Goal: Task Accomplishment & Management: Manage account settings

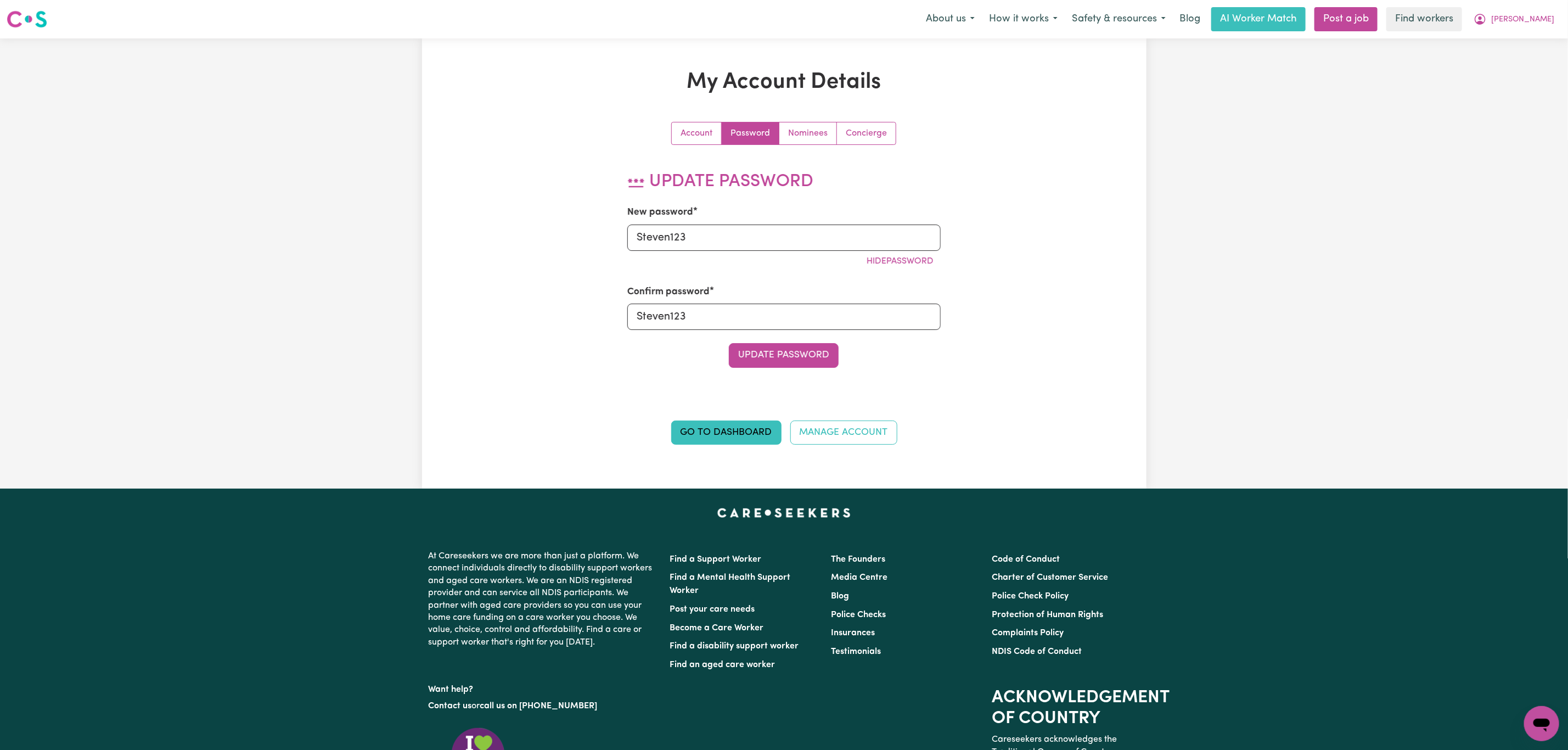
click at [794, 359] on button "Update Password" at bounding box center [783, 355] width 110 height 24
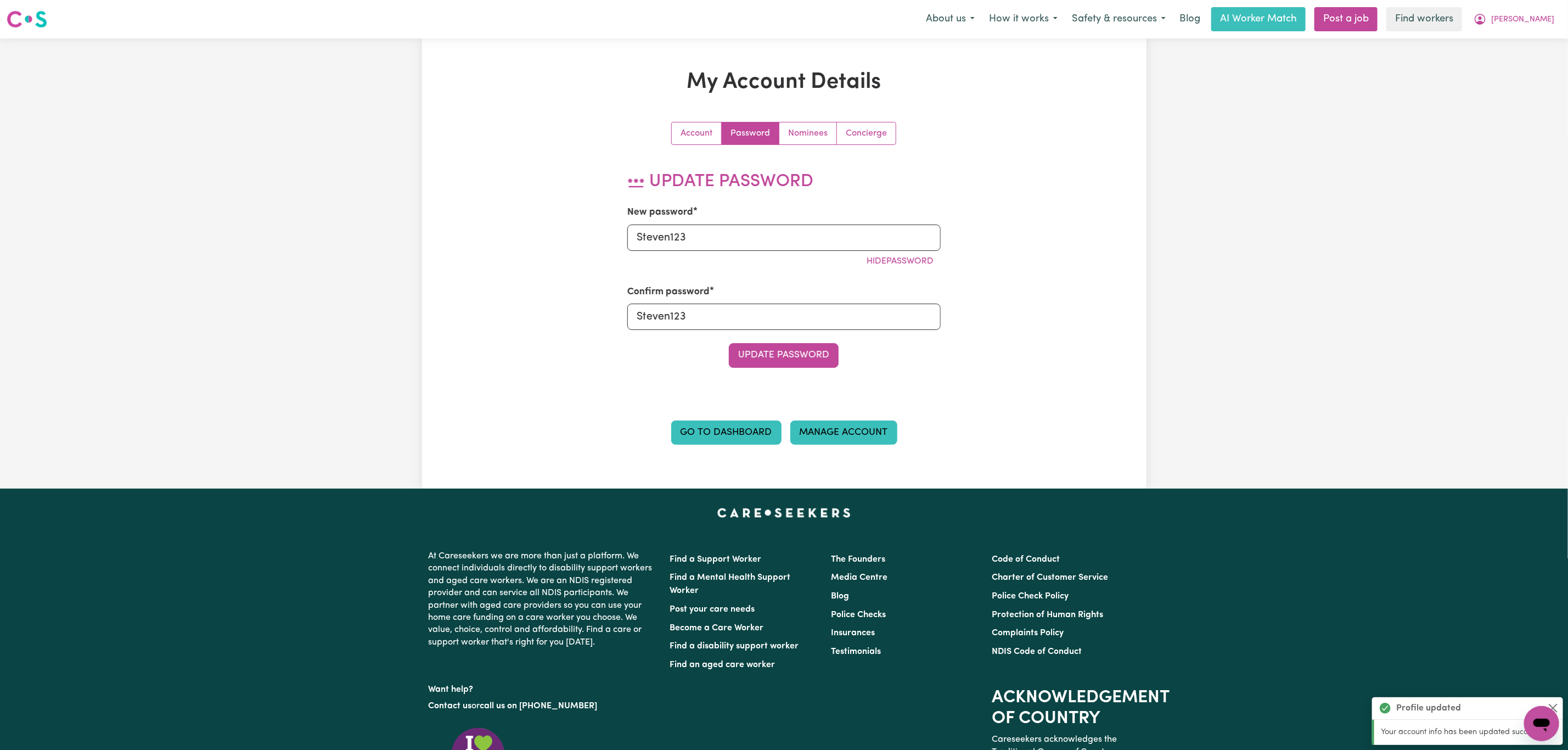
click at [839, 444] on link "Manage Account" at bounding box center [844, 432] width 107 height 24
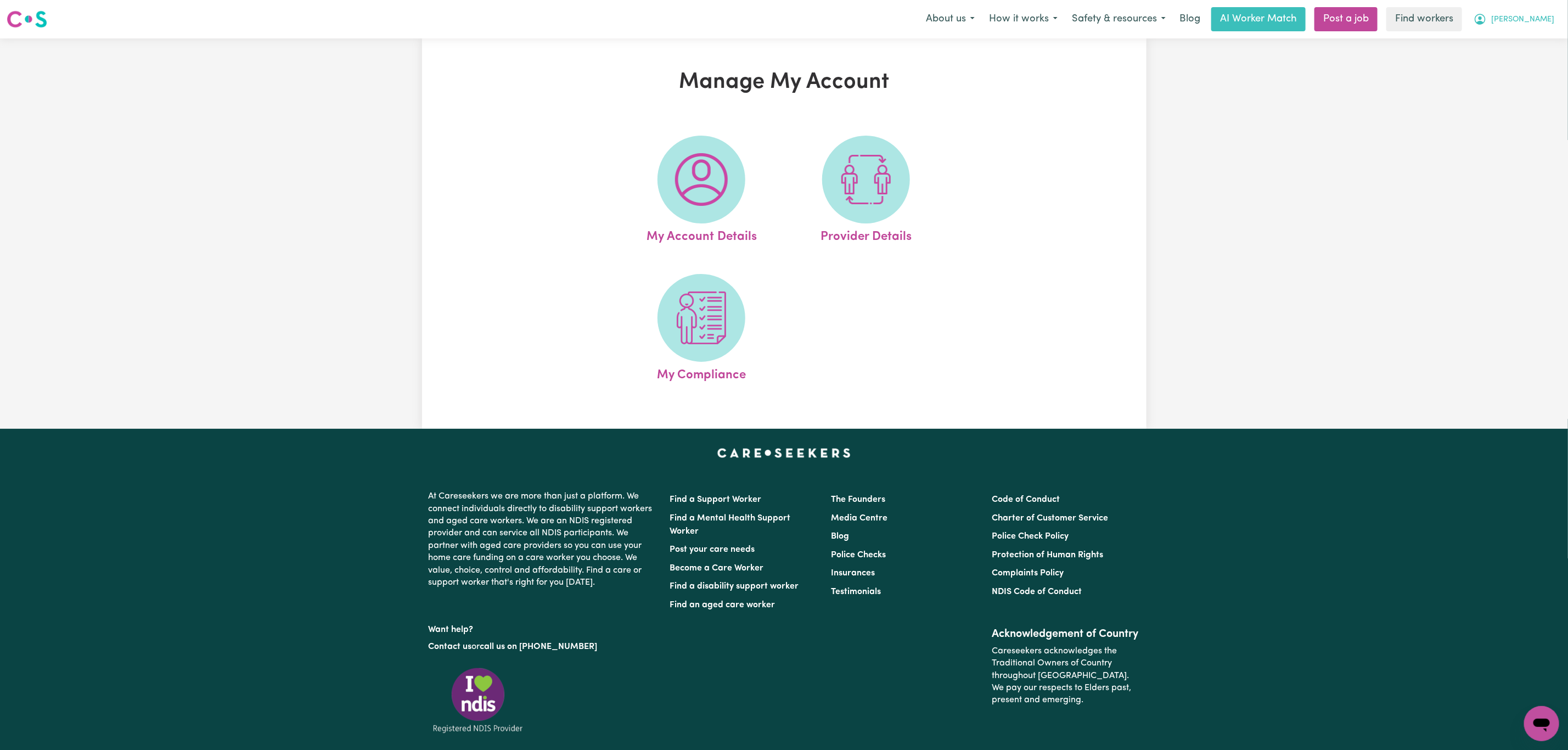
drag, startPoint x: 1543, startPoint y: 17, endPoint x: 1543, endPoint y: 23, distance: 6.0
click at [1543, 17] on span "[PERSON_NAME]" at bounding box center [1523, 20] width 63 height 12
click at [1532, 60] on link "Logout" at bounding box center [1517, 63] width 87 height 21
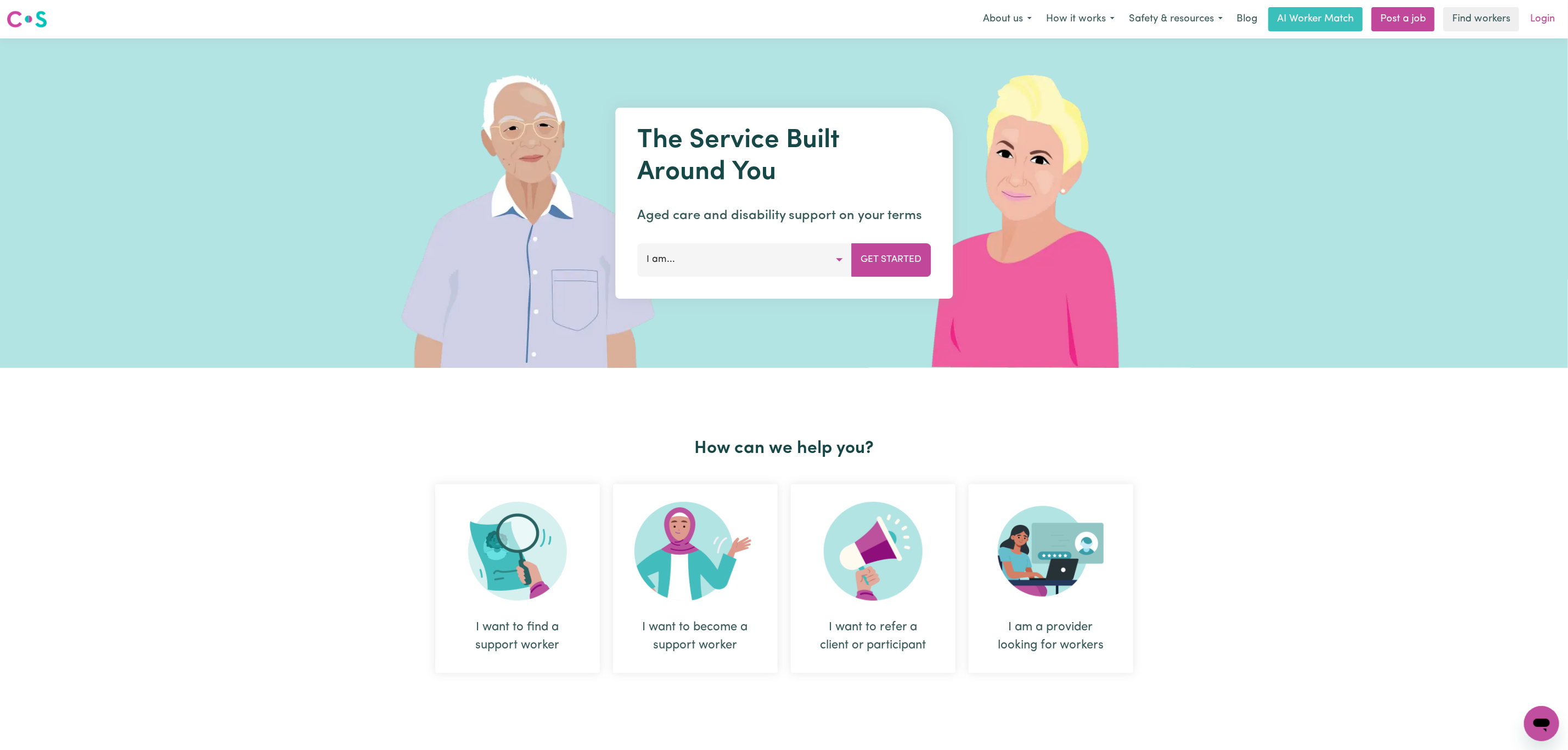
click at [1543, 17] on link "Login" at bounding box center [1543, 19] width 38 height 24
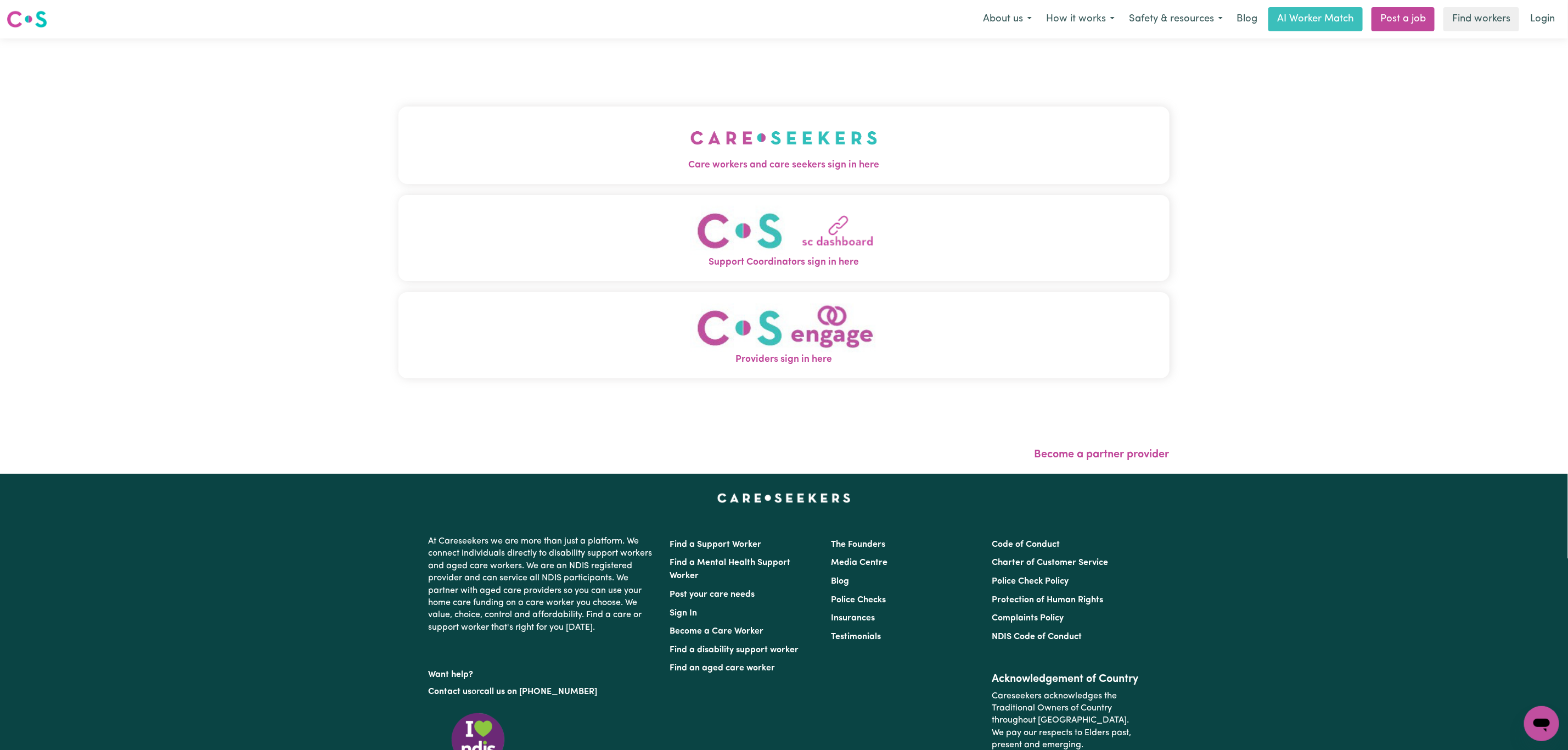
click at [643, 167] on span "Care workers and care seekers sign in here" at bounding box center [784, 165] width 771 height 15
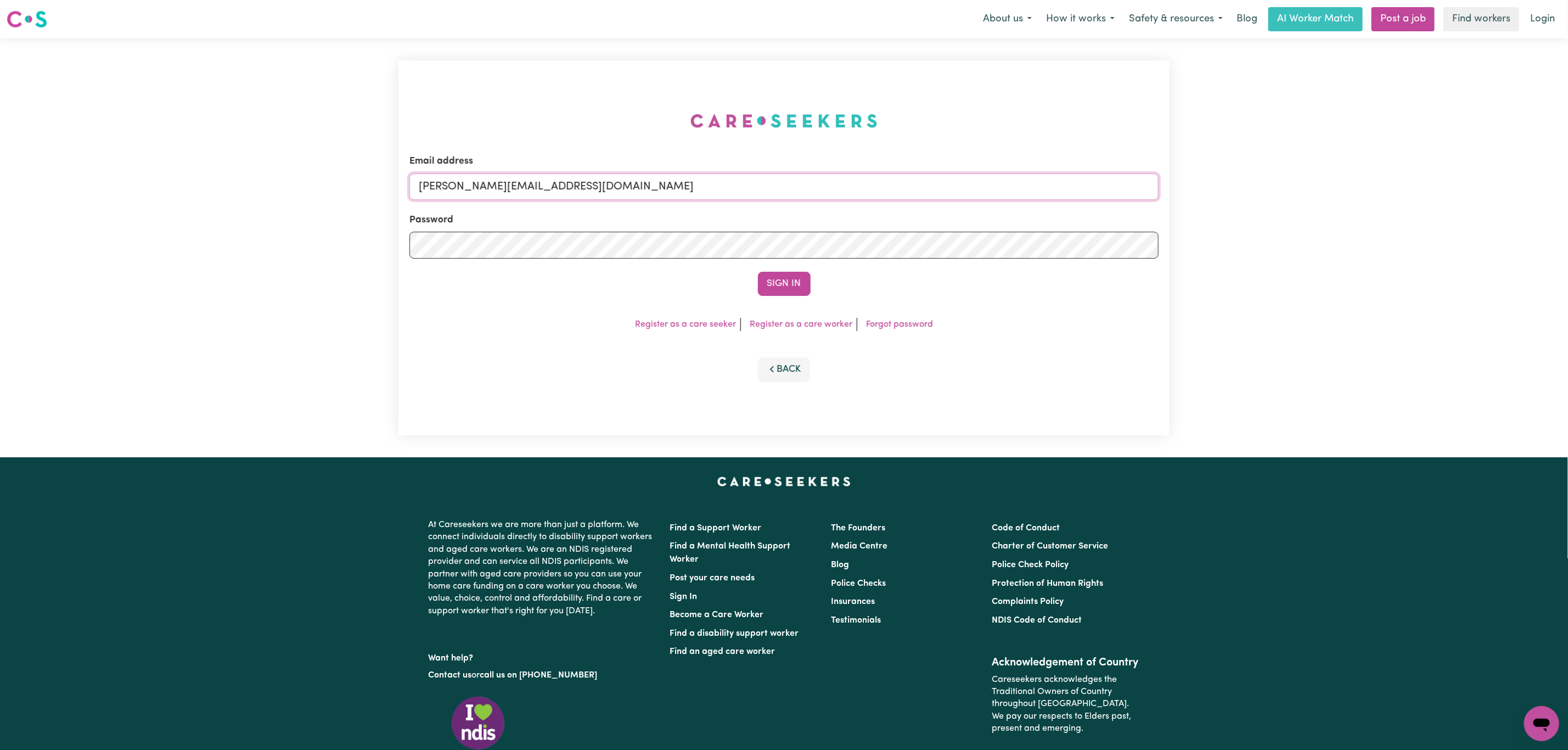
click at [582, 182] on input "[PERSON_NAME][EMAIL_ADDRESS][DOMAIN_NAME]" at bounding box center [784, 187] width 749 height 26
click at [582, 186] on input "[PERSON_NAME][EMAIL_ADDRESS][DOMAIN_NAME]" at bounding box center [784, 187] width 749 height 26
type input "[EMAIL_ADDRESS][DOMAIN_NAME]"
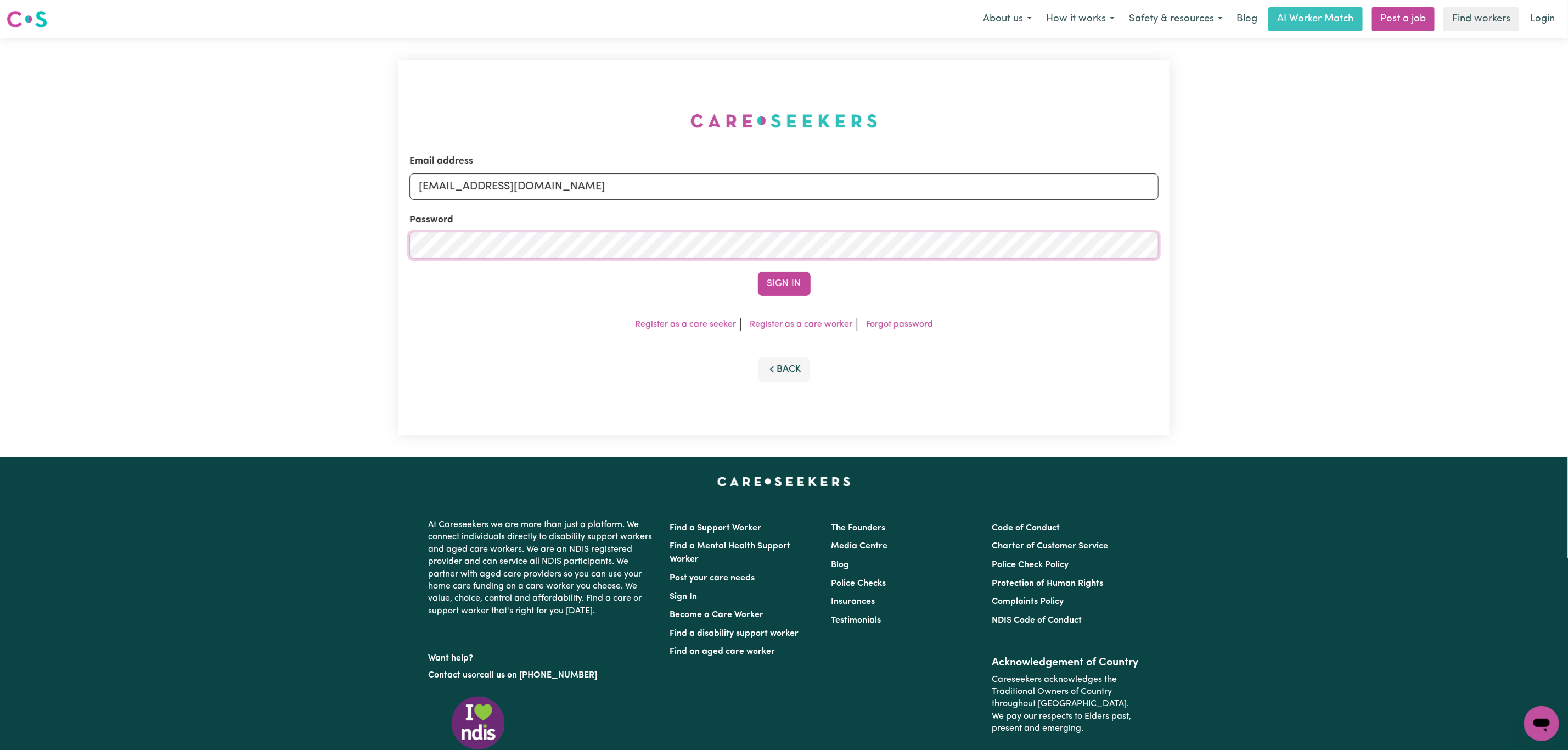
click at [758, 272] on button "Sign In" at bounding box center [784, 284] width 52 height 24
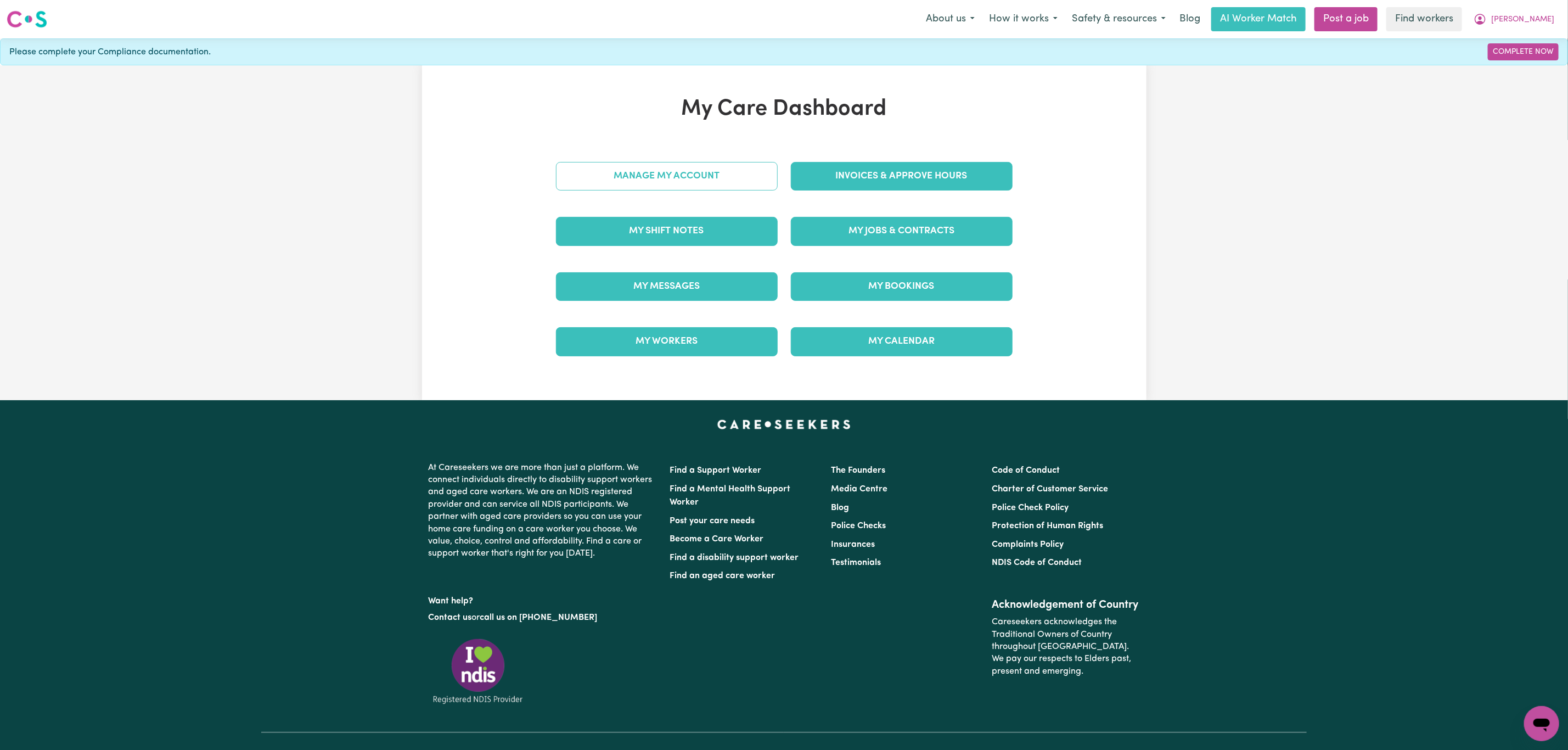
click at [689, 182] on link "Manage My Account" at bounding box center [667, 176] width 222 height 28
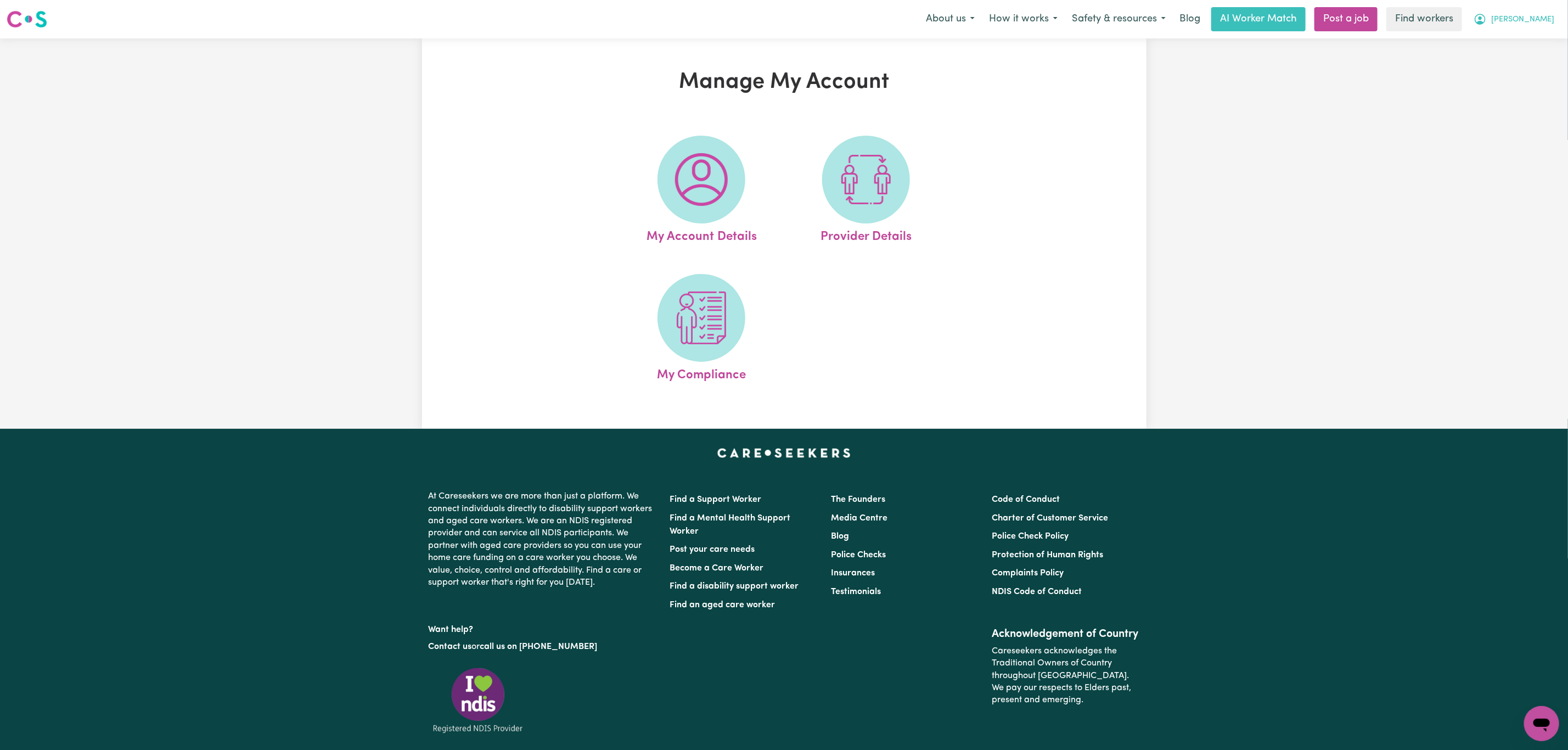
click at [1486, 17] on icon "My Account" at bounding box center [1480, 19] width 11 height 11
click at [1519, 63] on link "Logout" at bounding box center [1517, 63] width 87 height 21
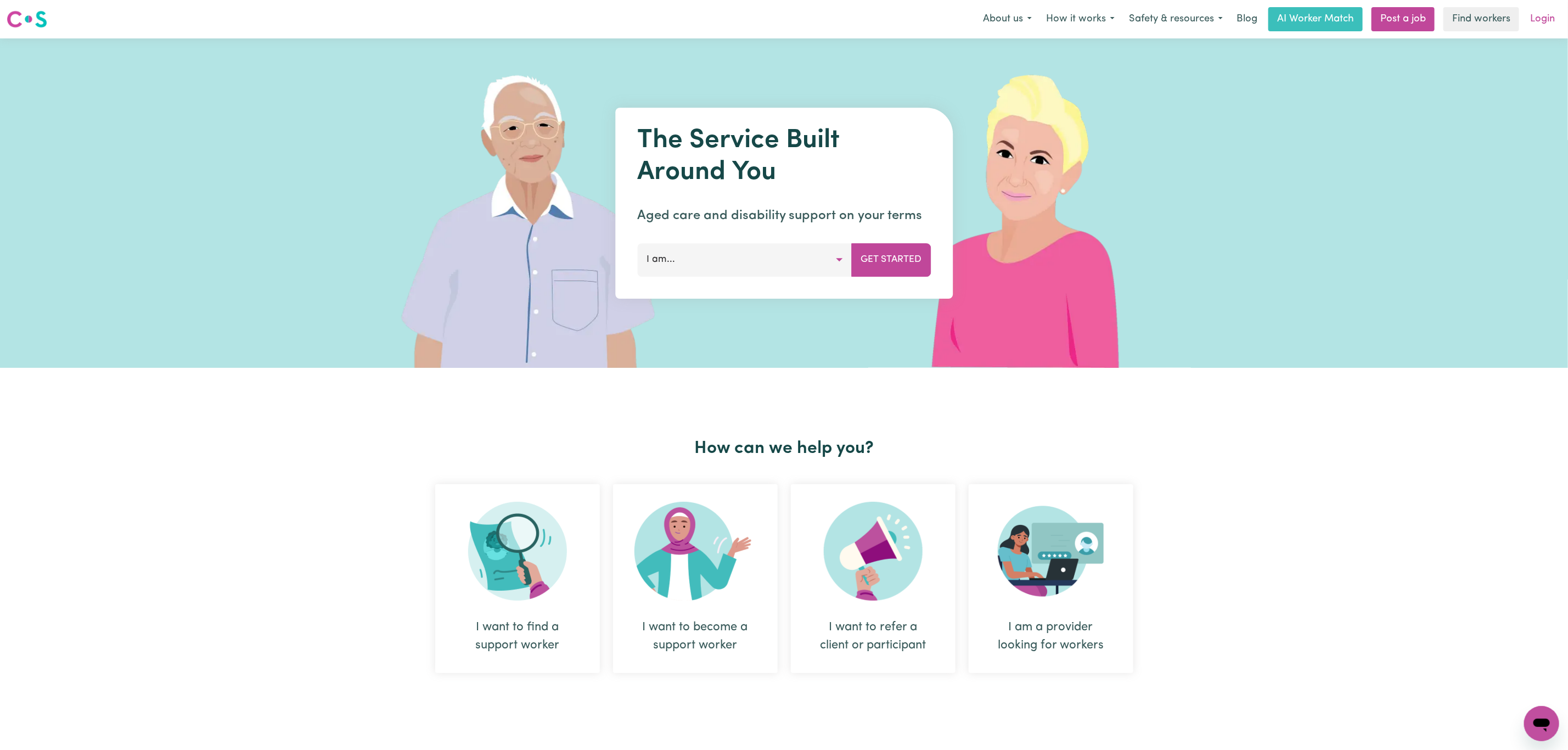
click at [1555, 22] on link "Login" at bounding box center [1543, 19] width 38 height 24
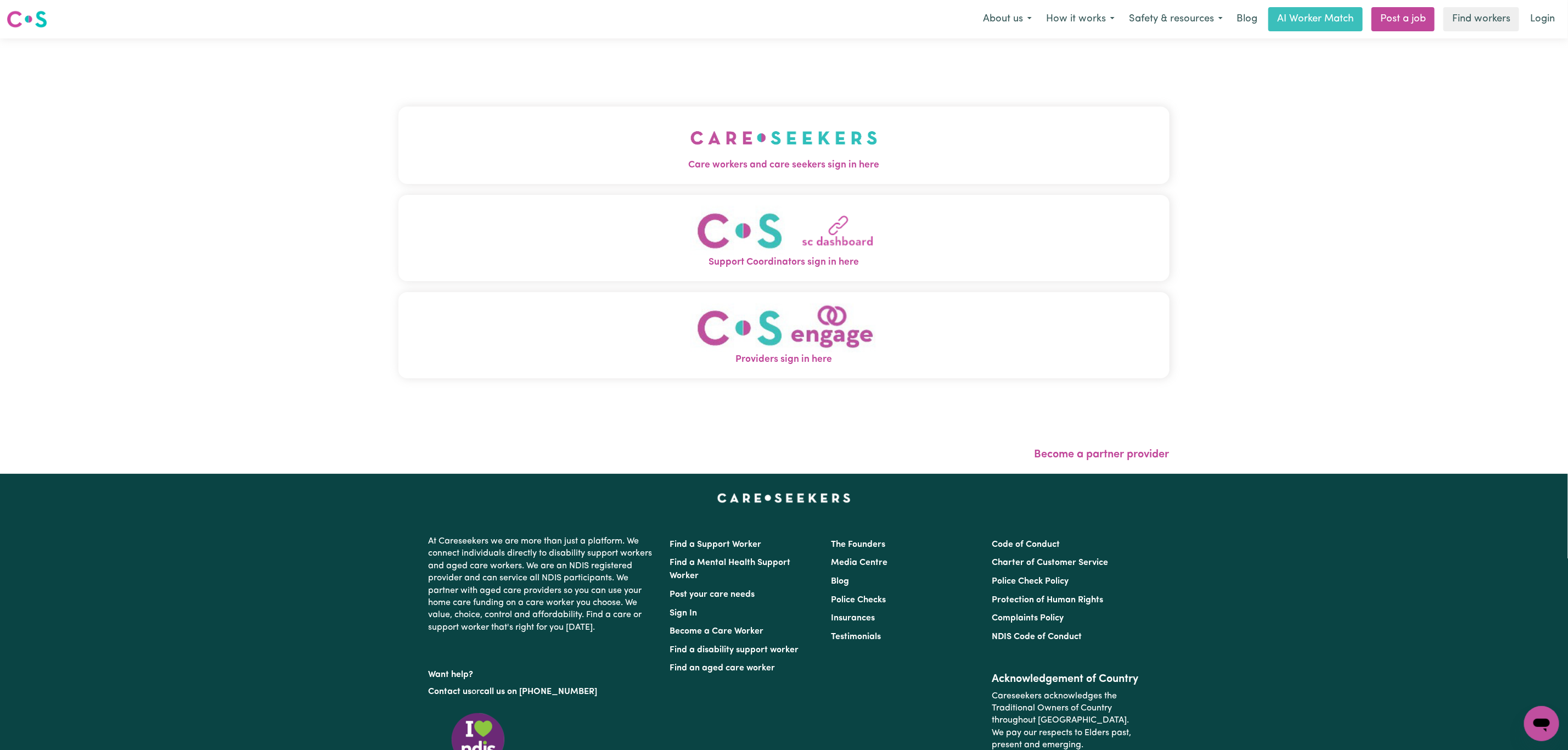
click at [619, 153] on button "Care workers and care seekers sign in here" at bounding box center [784, 145] width 771 height 77
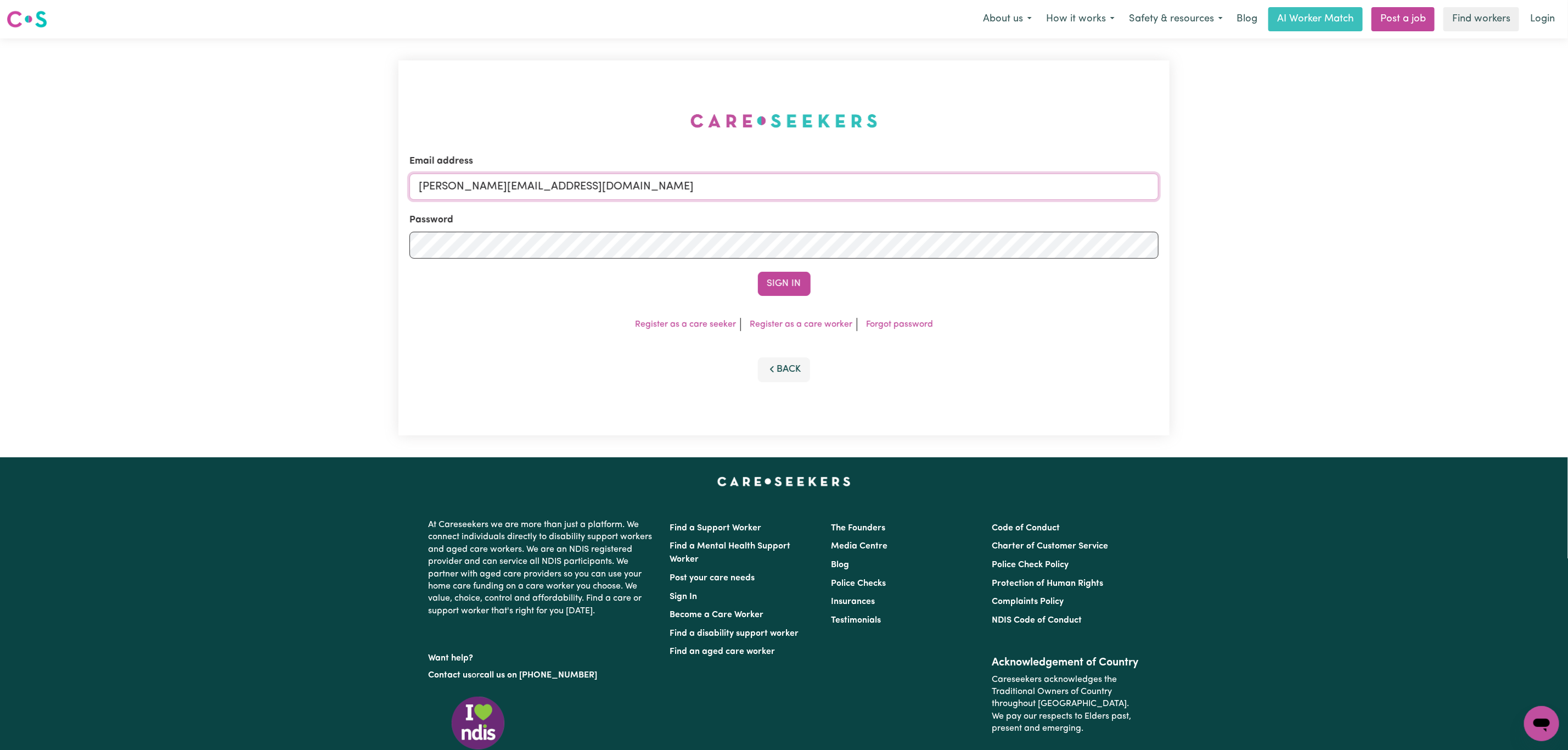
click at [580, 180] on input "[PERSON_NAME][EMAIL_ADDRESS][DOMAIN_NAME]" at bounding box center [784, 187] width 749 height 26
click at [473, 185] on input "[EMAIL_ADDRESS][PERSON_NAME][DOMAIN_NAME]" at bounding box center [784, 187] width 749 height 26
type input "[EMAIL_ADDRESS][DOMAIN_NAME]"
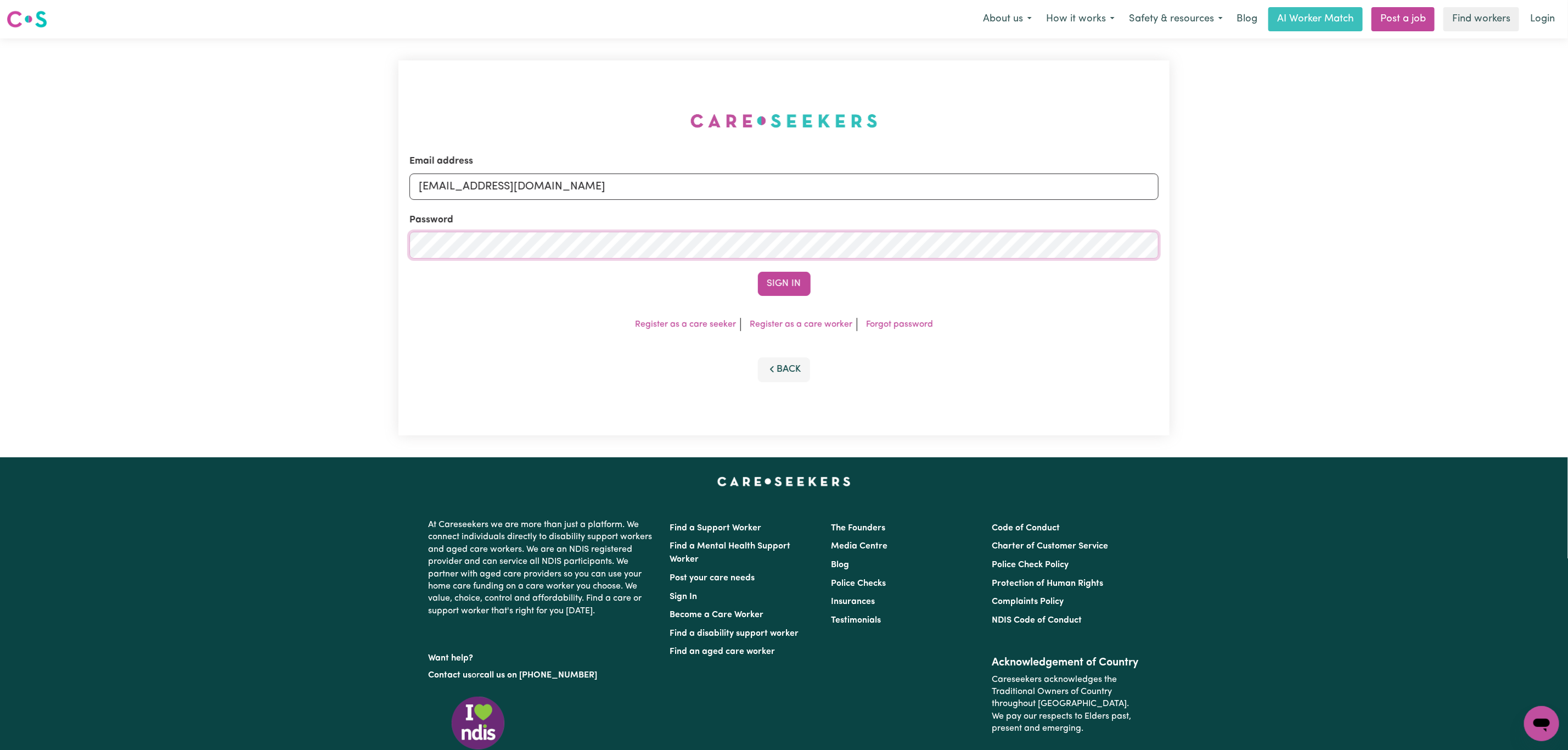
click at [758, 272] on button "Sign In" at bounding box center [784, 284] width 52 height 24
